Goal: Contribute content: Add original content to the website for others to see

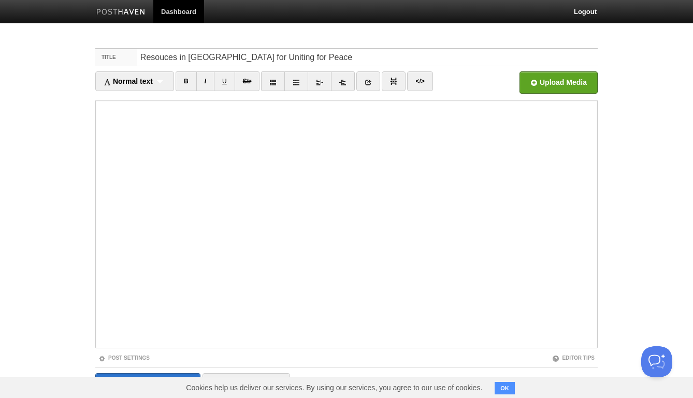
type input "Resouces in [GEOGRAPHIC_DATA] for Uniting for Peace"
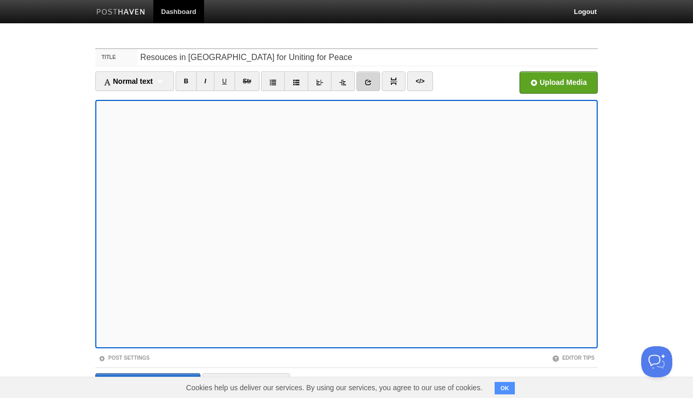
click at [373, 86] on link at bounding box center [368, 81] width 24 height 20
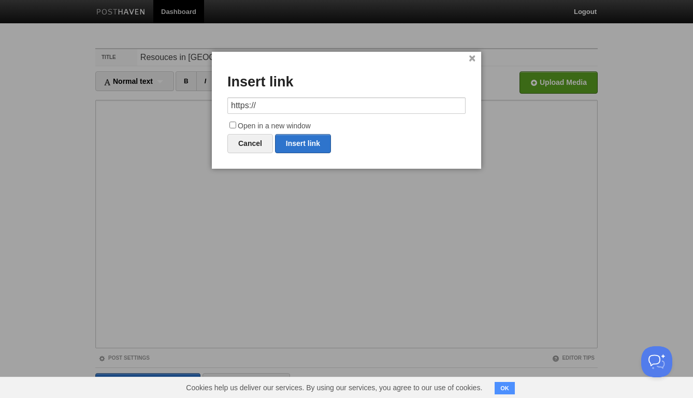
click at [359, 110] on input "https://" at bounding box center [346, 105] width 238 height 17
click at [314, 140] on link "Insert link" at bounding box center [303, 143] width 56 height 19
type input "https://"
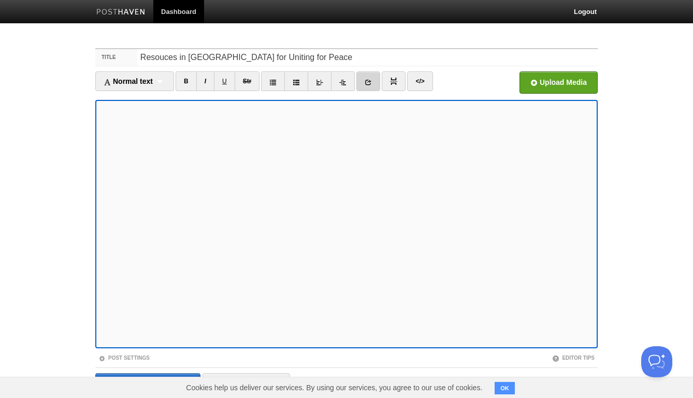
click at [374, 83] on link at bounding box center [368, 81] width 24 height 20
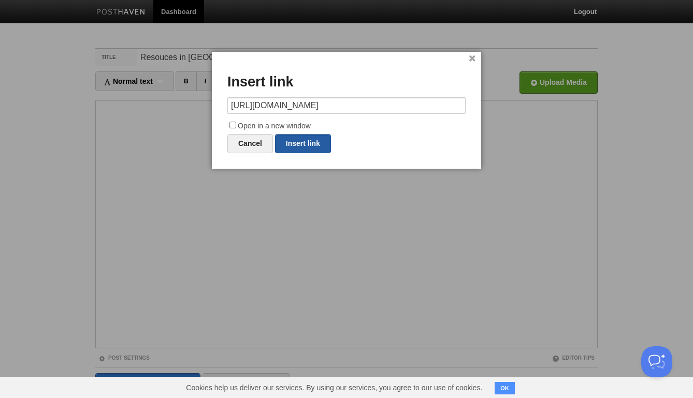
click at [303, 144] on link "Insert link" at bounding box center [303, 143] width 56 height 19
type input "https://"
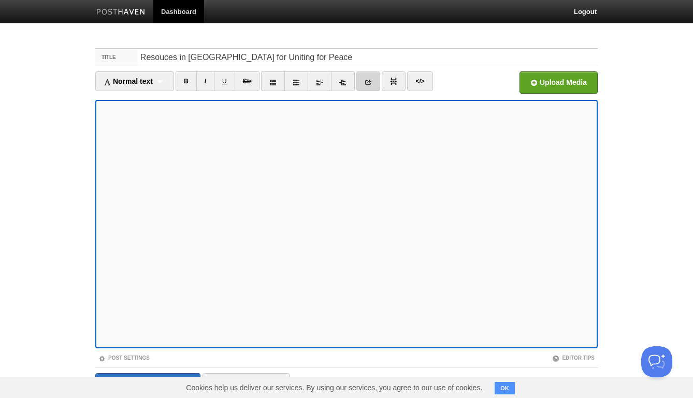
click at [369, 85] on icon at bounding box center [368, 82] width 7 height 7
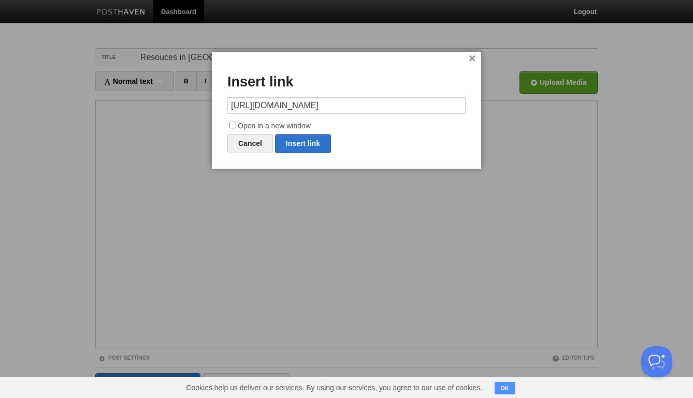
type input "https://"
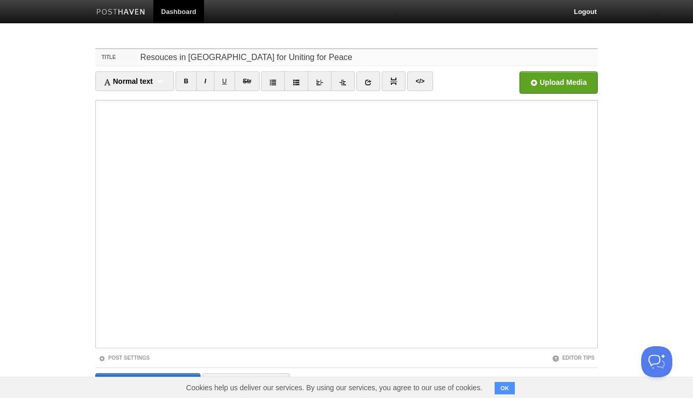
click at [307, 59] on input "Resouces in [GEOGRAPHIC_DATA] for Uniting for Peace" at bounding box center [367, 57] width 460 height 17
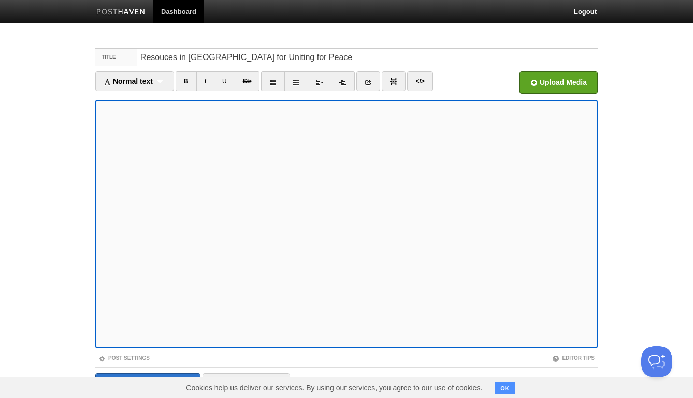
scroll to position [39, 0]
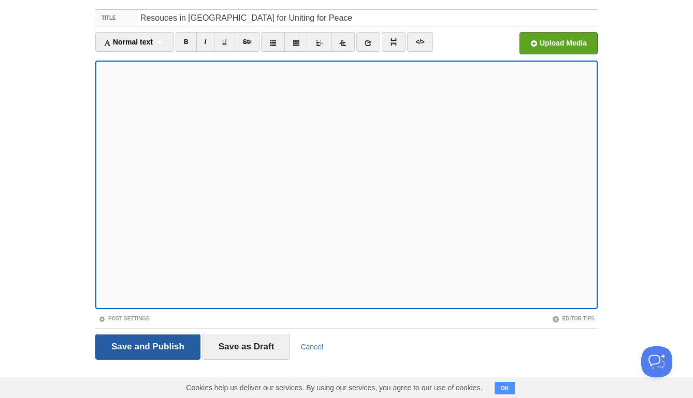
click at [161, 350] on input "Save and Publish" at bounding box center [147, 347] width 105 height 26
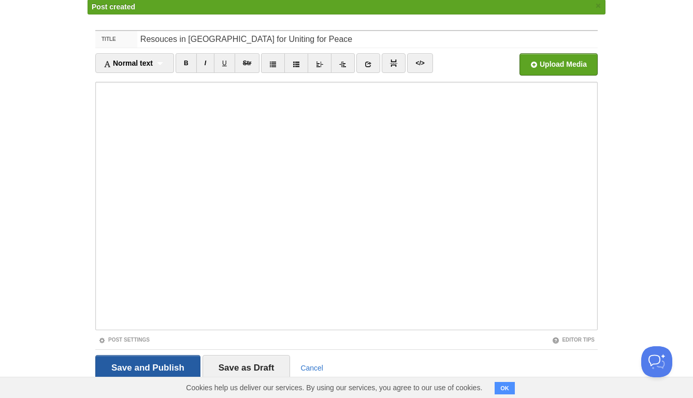
scroll to position [39, 0]
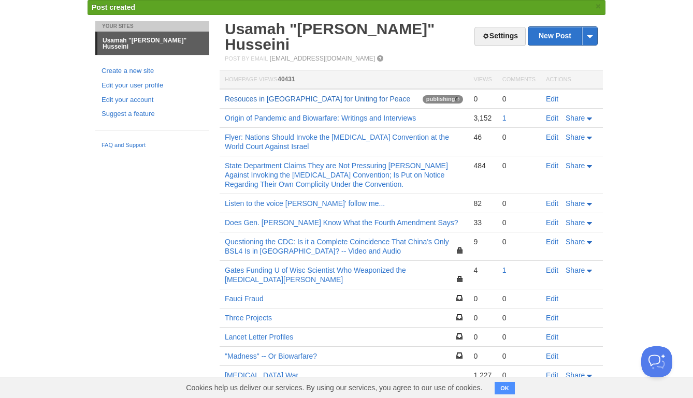
click at [291, 95] on link "Resouces in [GEOGRAPHIC_DATA] for Uniting for Peace" at bounding box center [317, 99] width 185 height 8
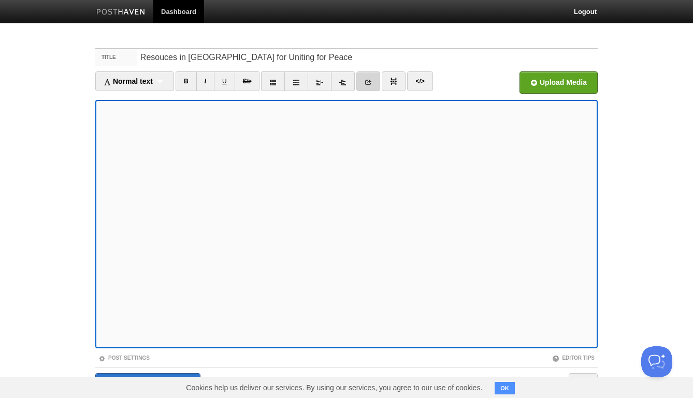
click at [372, 85] on icon at bounding box center [368, 82] width 7 height 7
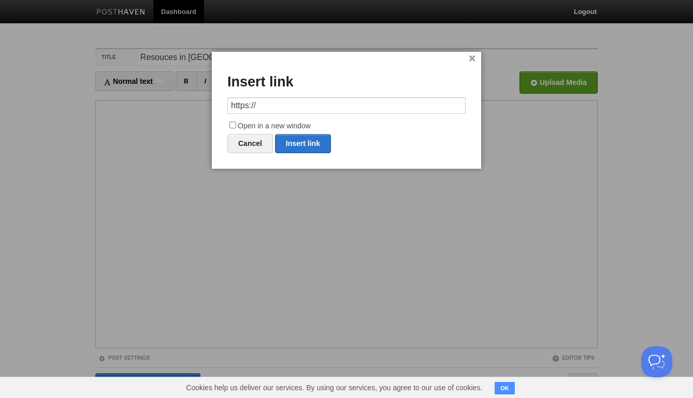
click at [364, 102] on input "https://" at bounding box center [346, 105] width 238 height 17
type input "https://"
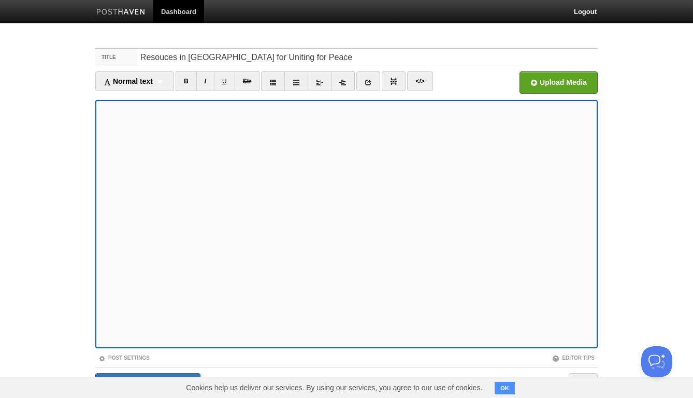
scroll to position [39, 0]
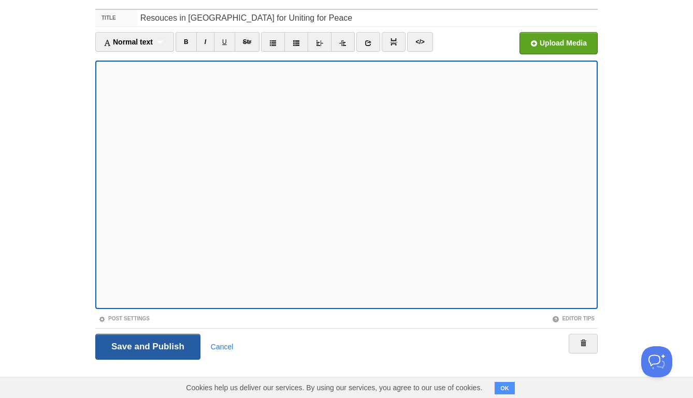
click at [162, 351] on input "Save and Publish" at bounding box center [147, 347] width 105 height 26
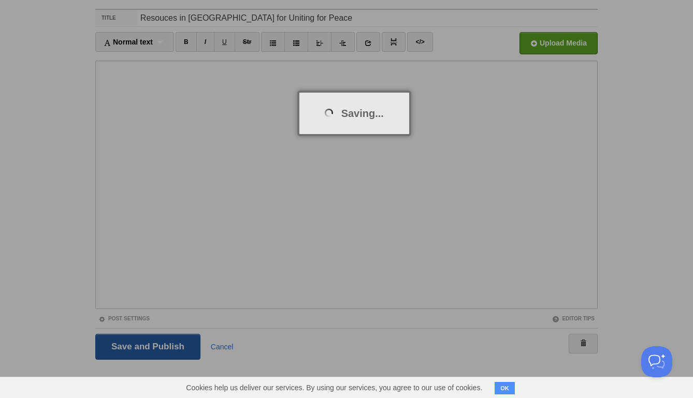
scroll to position [39, 0]
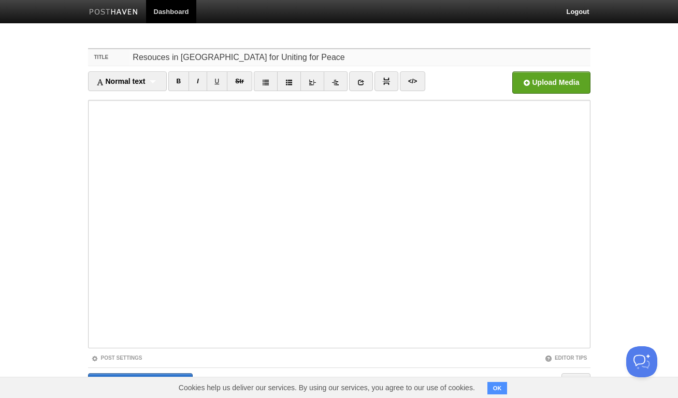
click at [149, 56] on input "Resouces in [GEOGRAPHIC_DATA] for Uniting for Peace" at bounding box center [359, 57] width 460 height 17
paste input "r"
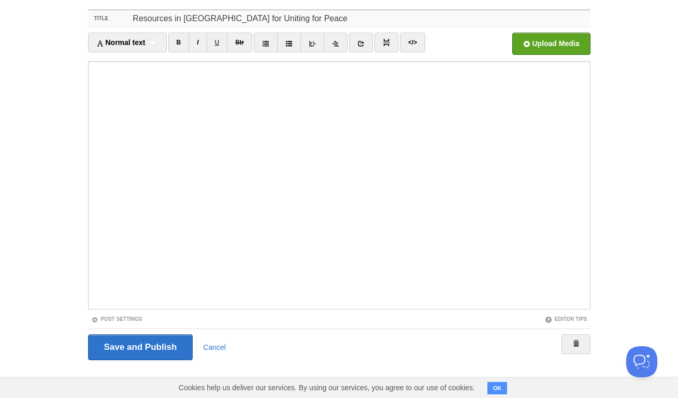
scroll to position [39, 0]
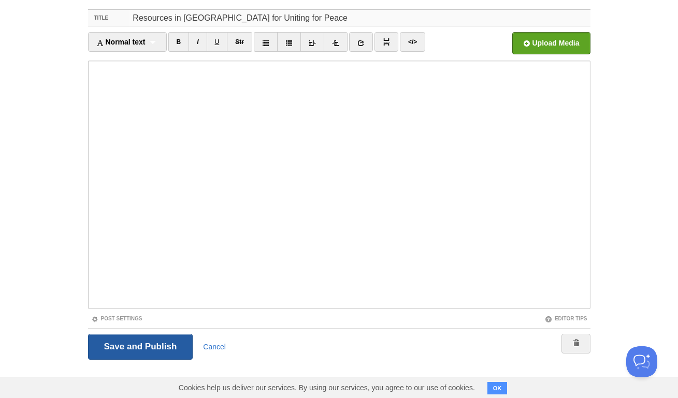
type input "Resources in Pushing for Uniting for Peace"
click at [149, 346] on input "Save and Publish" at bounding box center [140, 347] width 105 height 26
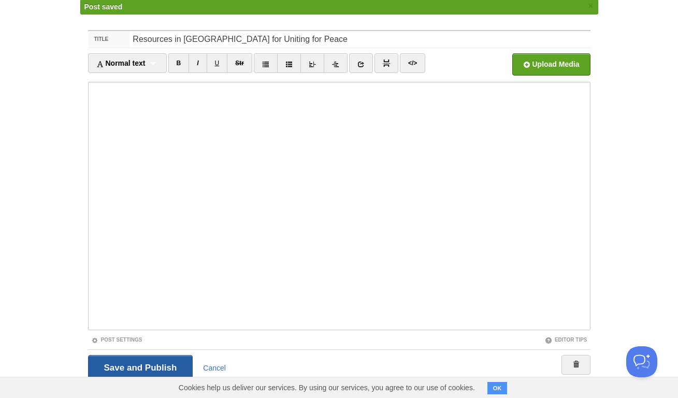
scroll to position [39, 0]
